Goal: Information Seeking & Learning: Check status

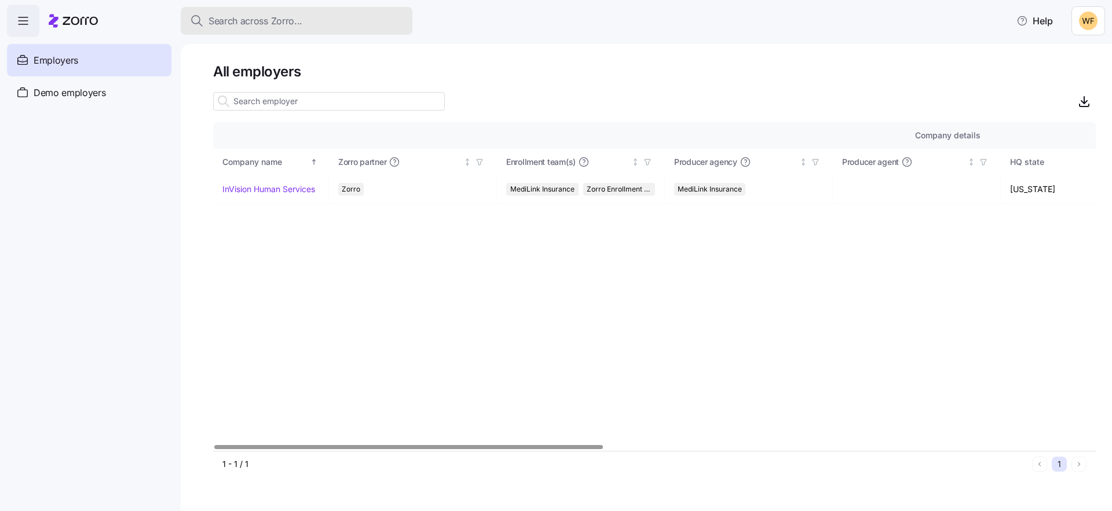
click at [242, 12] on button "Search across Zorro..." at bounding box center [297, 21] width 232 height 28
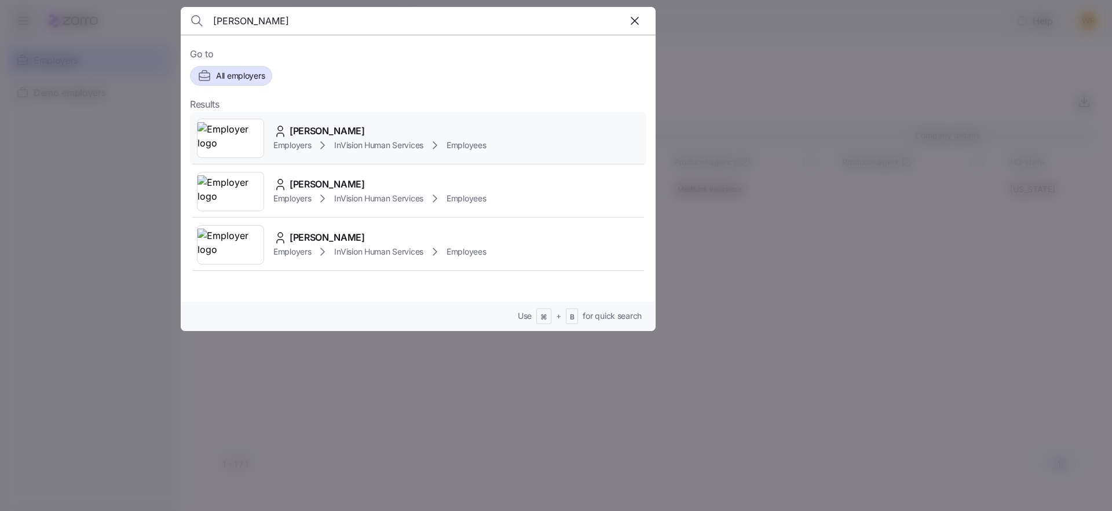
type input "[PERSON_NAME]"
click at [351, 134] on span "[PERSON_NAME]" at bounding box center [327, 131] width 75 height 14
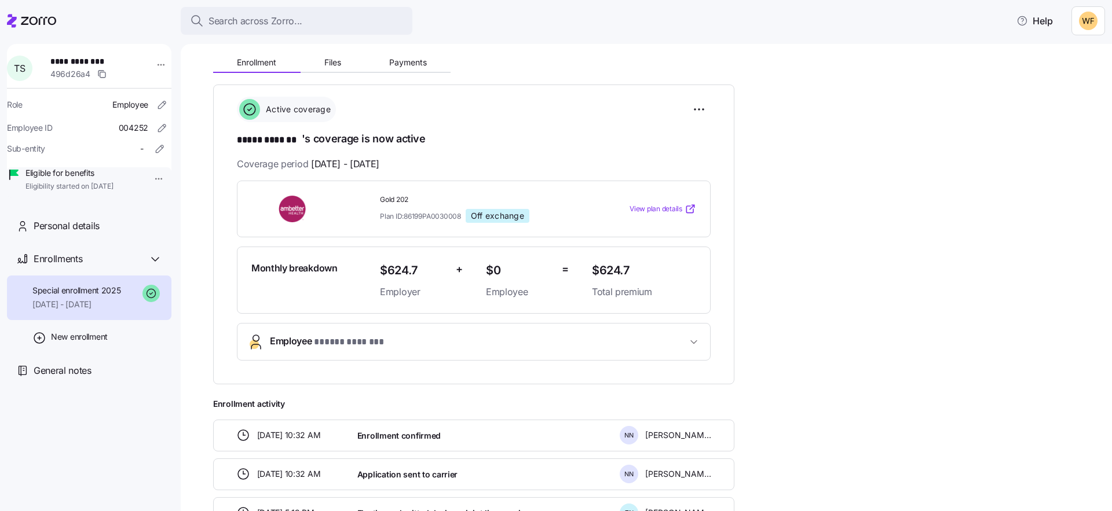
scroll to position [119, 0]
click at [694, 339] on icon "button" at bounding box center [694, 342] width 12 height 12
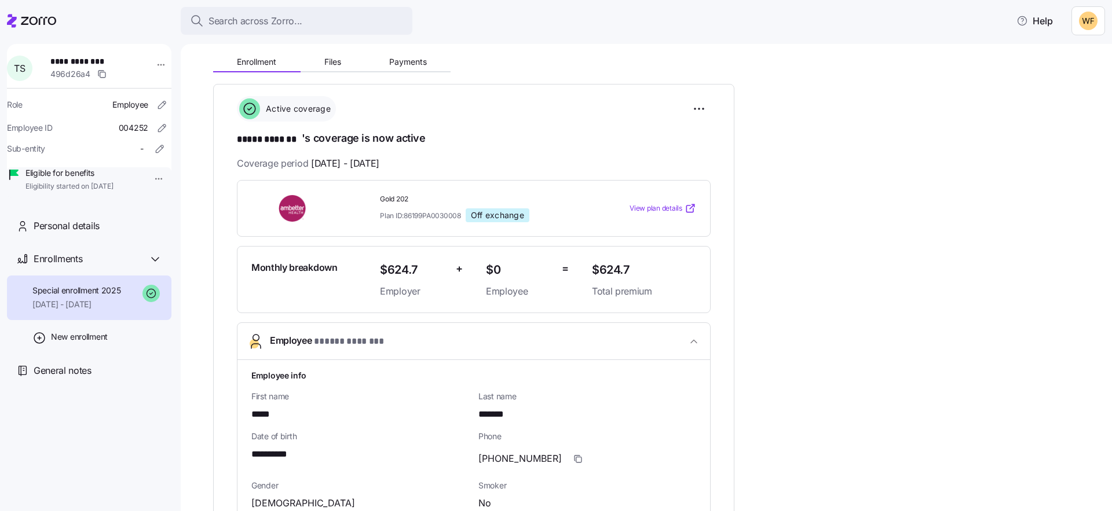
click at [694, 340] on icon "button" at bounding box center [694, 341] width 6 height 3
